Goal: Task Accomplishment & Management: Manage account settings

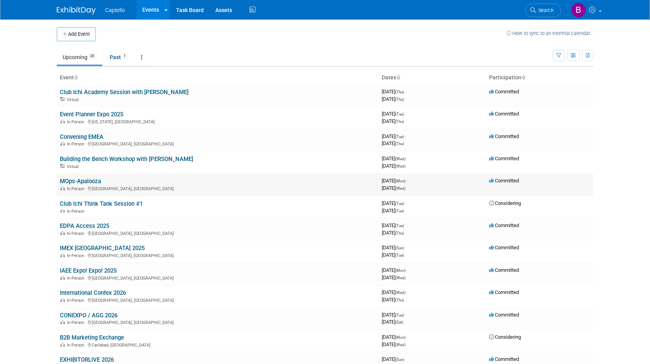
click at [91, 182] on link "MOps-Apalooza" at bounding box center [80, 181] width 41 height 7
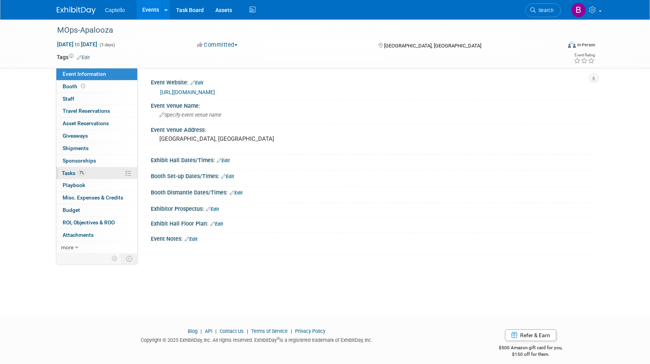
click at [68, 172] on span "Tasks 7%" at bounding box center [74, 173] width 24 height 6
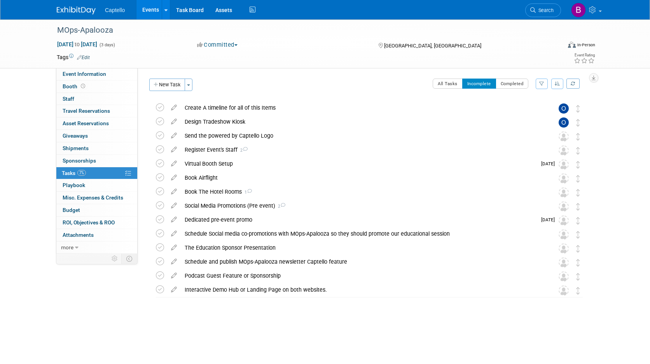
click at [309, 55] on td at bounding box center [297, 57] width 414 height 8
click at [278, 216] on div "Dedicated pre-event promo" at bounding box center [359, 219] width 356 height 13
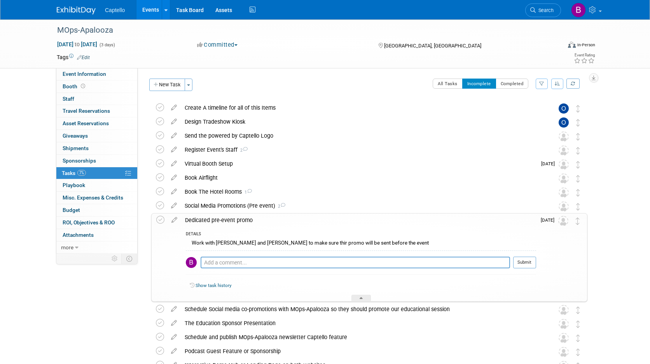
click at [301, 217] on div "Dedicated pre-event promo" at bounding box center [358, 220] width 355 height 13
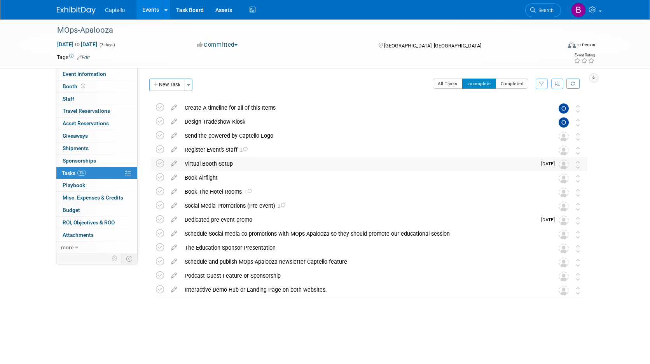
click at [307, 164] on div "Virtual Booth Setup" at bounding box center [359, 163] width 356 height 13
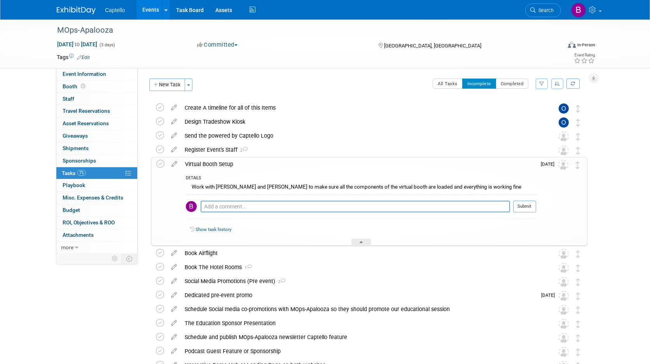
click at [306, 165] on div "Virtual Booth Setup" at bounding box center [358, 164] width 355 height 13
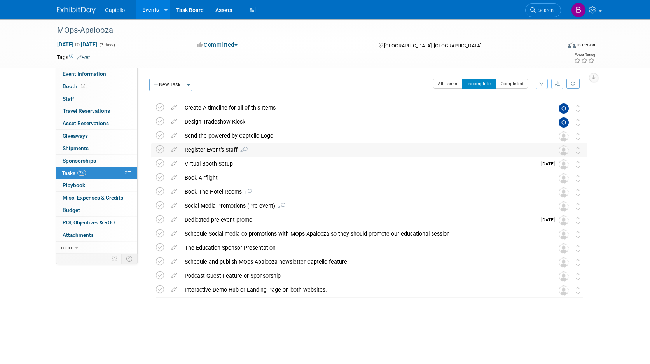
click at [307, 151] on div "Register Event's Staff 2" at bounding box center [362, 149] width 363 height 13
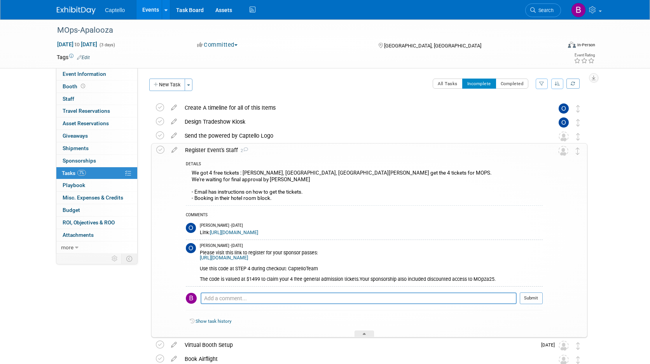
click at [306, 152] on div "Register Event's Staff 2" at bounding box center [362, 150] width 362 height 13
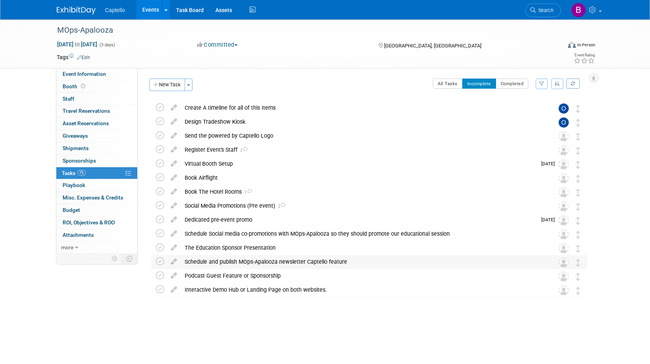
click at [363, 260] on div "Schedule and publish MOps-Apalooza newsletter Captello feature" at bounding box center [362, 261] width 363 height 13
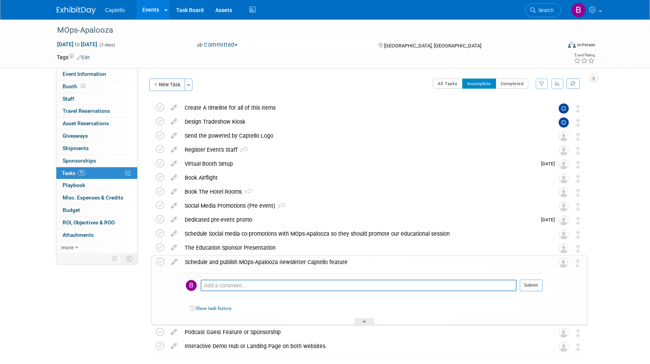
click at [363, 260] on div "Schedule and publish MOps-Apalooza newsletter Captello feature" at bounding box center [362, 262] width 362 height 13
